Goal: Browse casually

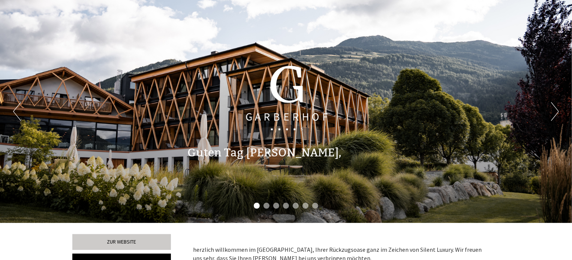
click at [555, 108] on button "Next" at bounding box center [555, 111] width 8 height 19
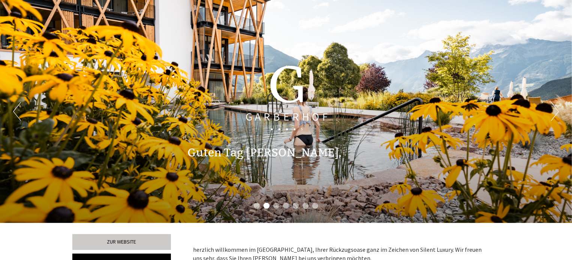
click at [555, 108] on button "Next" at bounding box center [555, 111] width 8 height 19
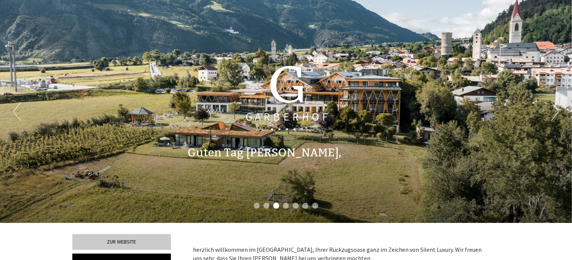
click at [555, 108] on button "Next" at bounding box center [555, 111] width 8 height 19
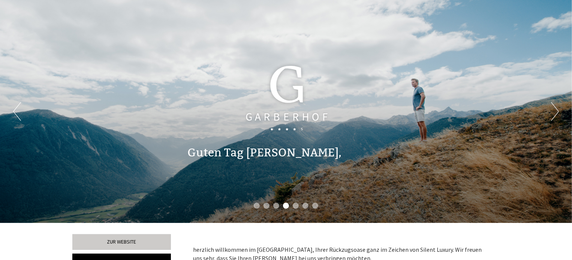
click at [555, 108] on button "Next" at bounding box center [555, 111] width 8 height 19
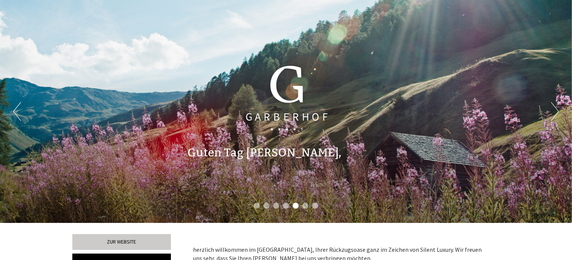
click at [555, 108] on button "Next" at bounding box center [555, 111] width 8 height 19
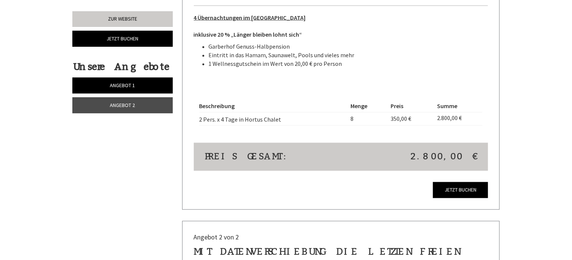
scroll to position [862, 0]
